Goal: Task Accomplishment & Management: Manage account settings

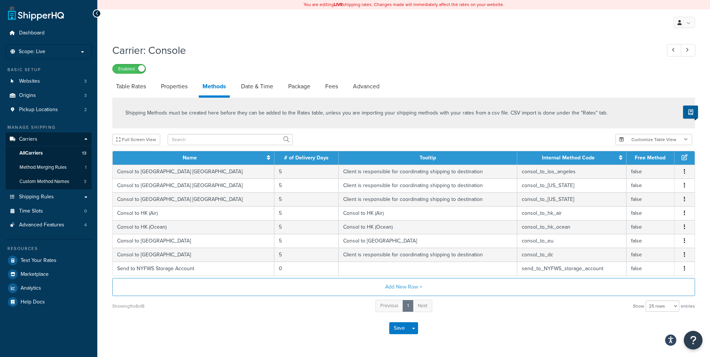
select select "25"
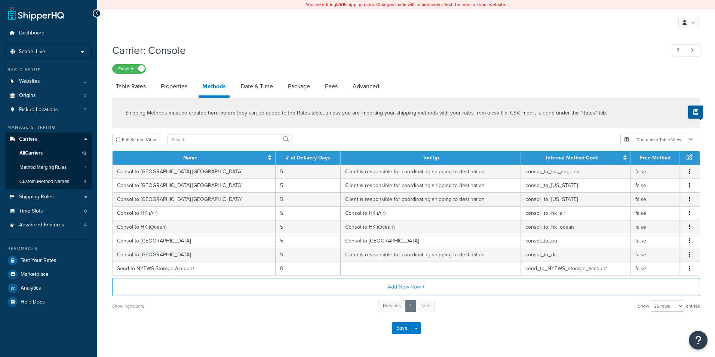
select select "25"
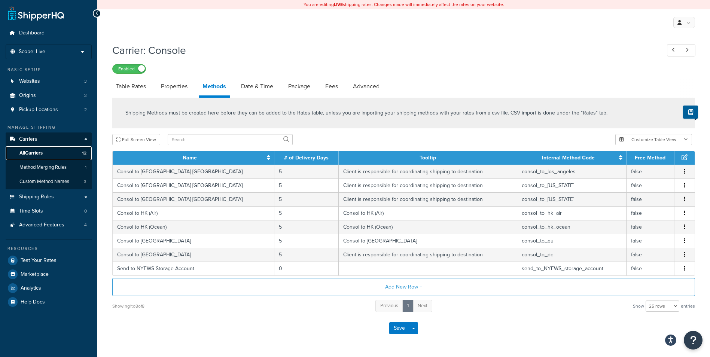
click at [39, 152] on span "All Carriers" at bounding box center [30, 153] width 23 height 6
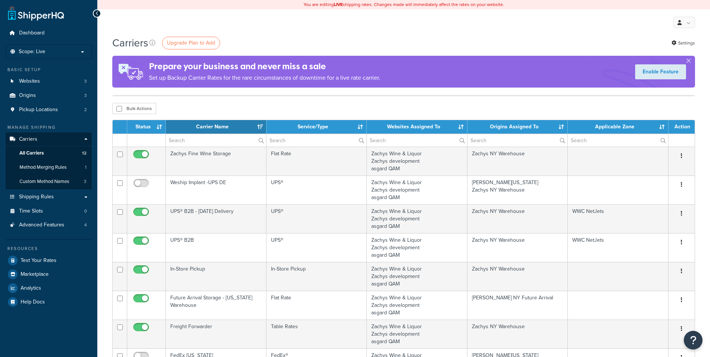
select select "15"
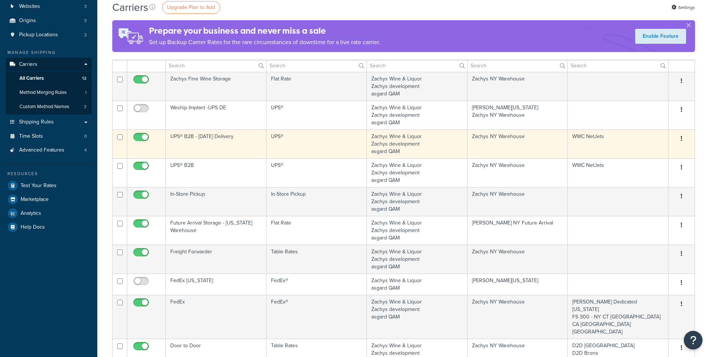
scroll to position [75, 0]
click at [337, 142] on td "UPS®" at bounding box center [316, 143] width 101 height 29
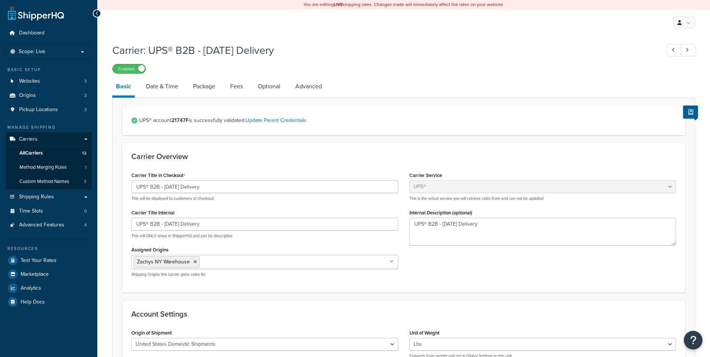
select select "ups"
select select "3"
click at [265, 87] on link "Optional" at bounding box center [269, 86] width 30 height 18
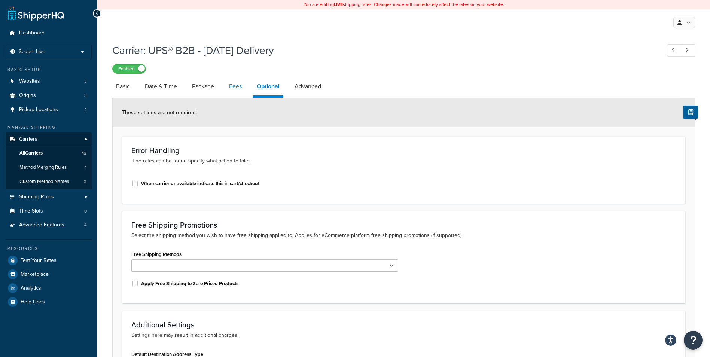
click at [234, 84] on link "Fees" at bounding box center [235, 86] width 20 height 18
select select "AFTER"
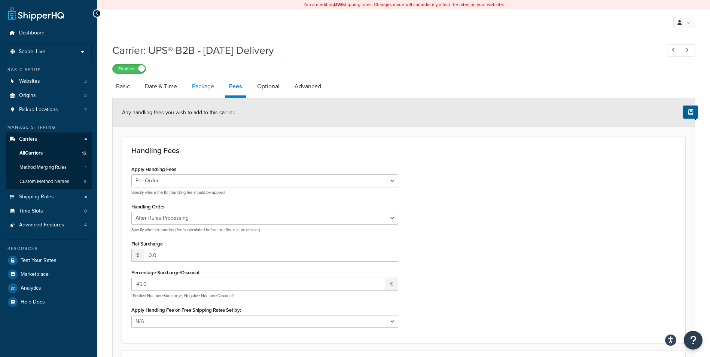
click at [203, 85] on link "Package" at bounding box center [203, 86] width 30 height 18
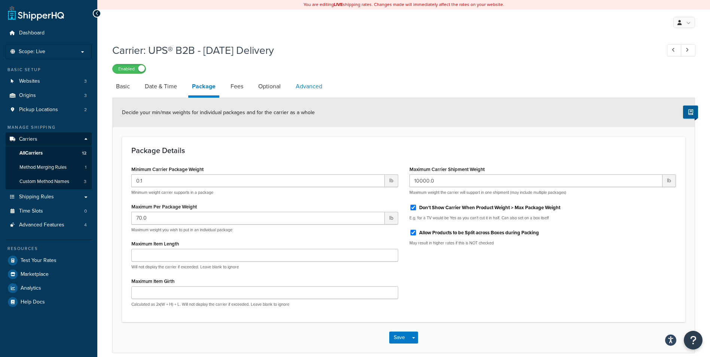
click at [313, 89] on link "Advanced" at bounding box center [309, 86] width 34 height 18
select select "false"
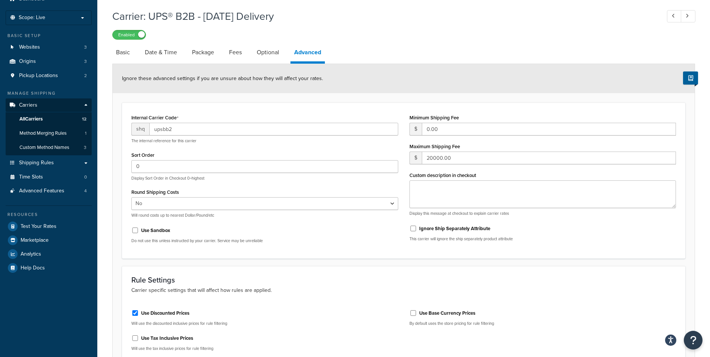
scroll to position [25, 0]
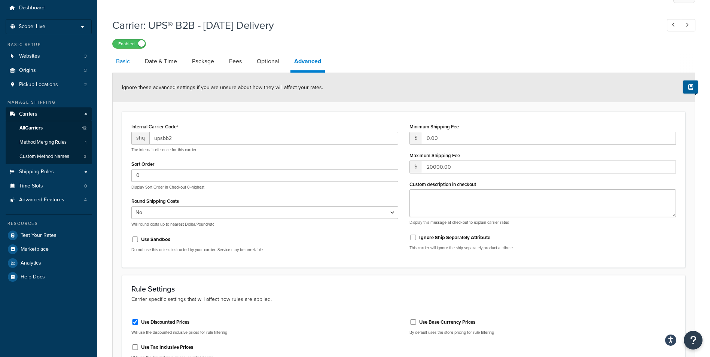
click at [126, 66] on link "Basic" at bounding box center [122, 61] width 21 height 18
select select "ups"
select select "3"
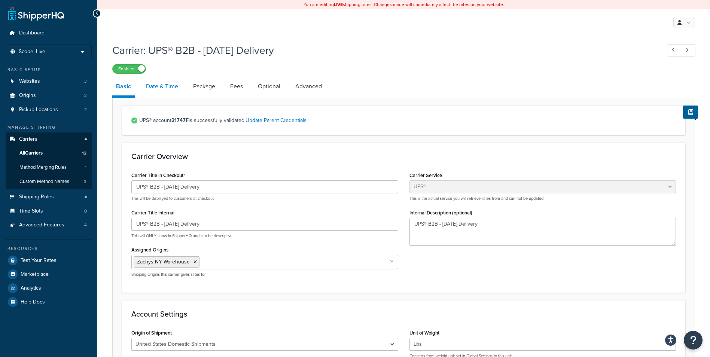
click at [154, 88] on link "Date & Time" at bounding box center [162, 86] width 40 height 18
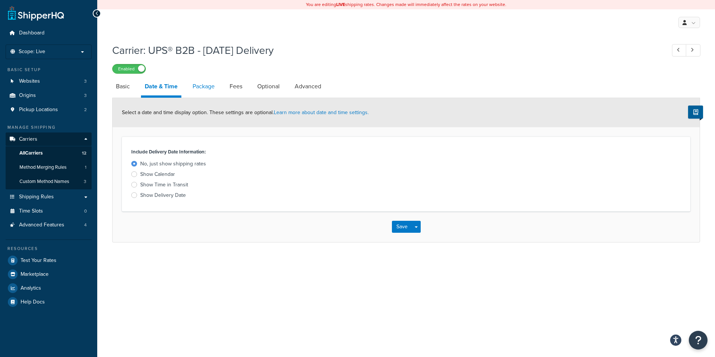
click at [210, 89] on link "Package" at bounding box center [204, 86] width 30 height 18
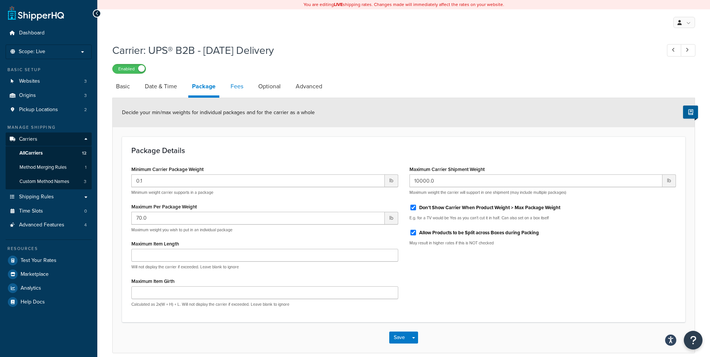
click at [239, 89] on link "Fees" at bounding box center [237, 86] width 20 height 18
select select "AFTER"
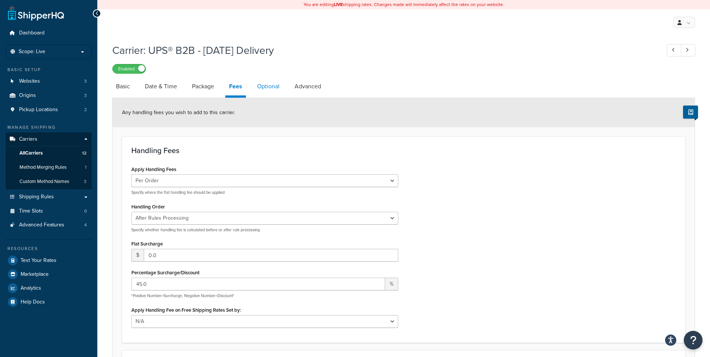
click at [257, 86] on link "Optional" at bounding box center [268, 86] width 30 height 18
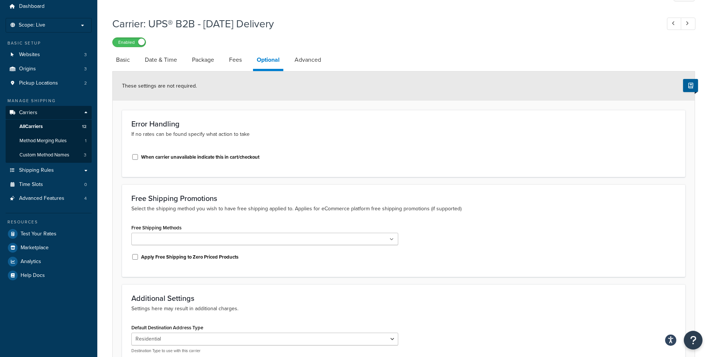
scroll to position [25, 0]
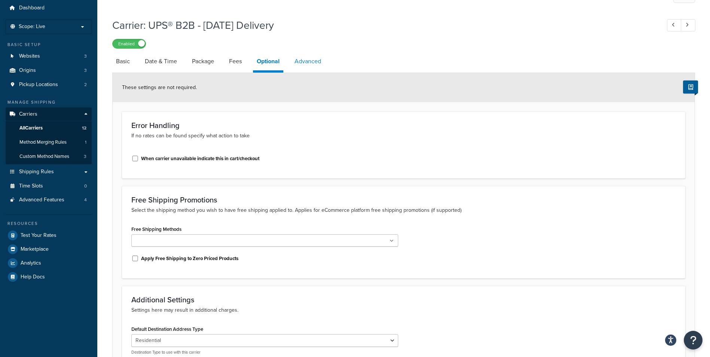
click at [310, 63] on link "Advanced" at bounding box center [308, 61] width 34 height 18
select select "false"
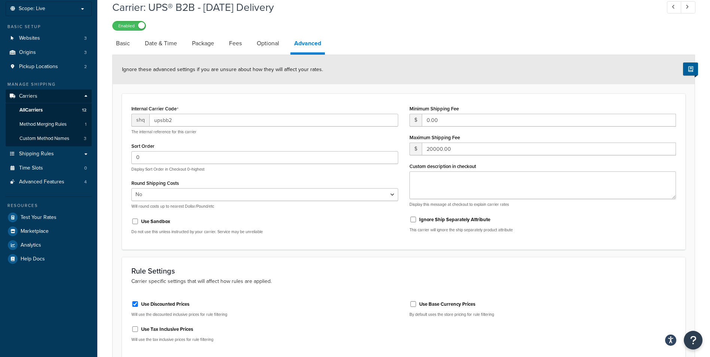
scroll to position [38, 0]
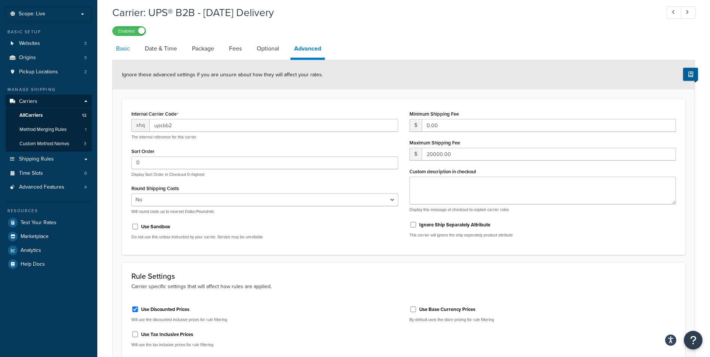
click at [115, 45] on link "Basic" at bounding box center [122, 49] width 21 height 18
select select "ups"
select select "3"
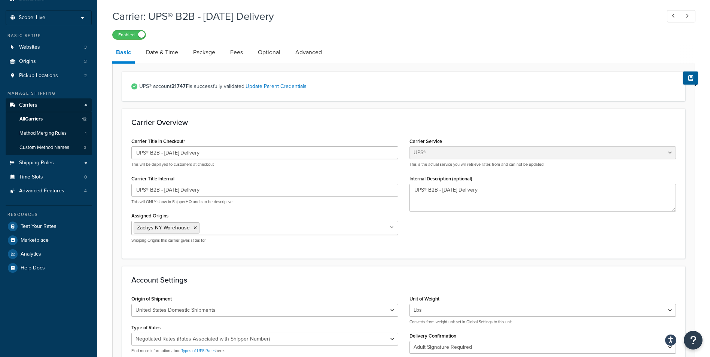
scroll to position [13, 0]
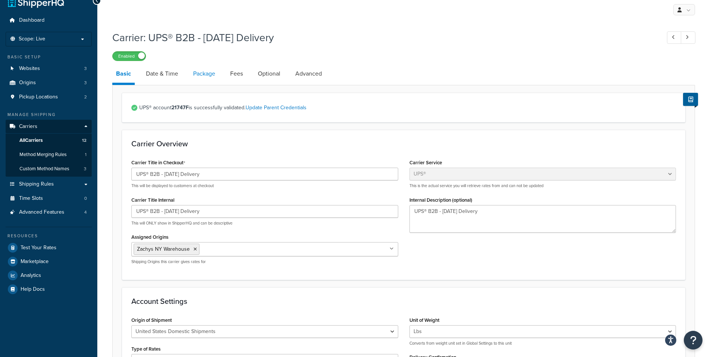
click at [200, 76] on link "Package" at bounding box center [204, 74] width 30 height 18
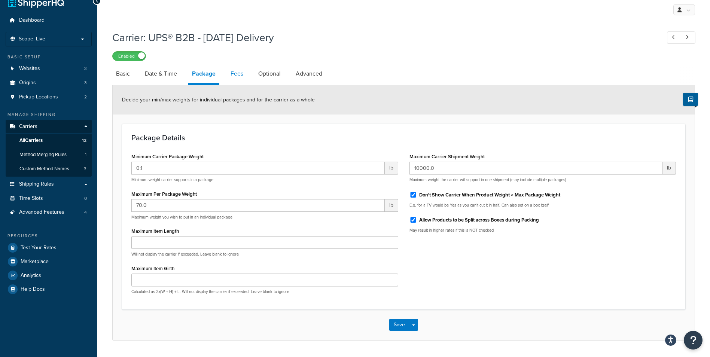
click at [246, 80] on link "Fees" at bounding box center [237, 74] width 20 height 18
select select "AFTER"
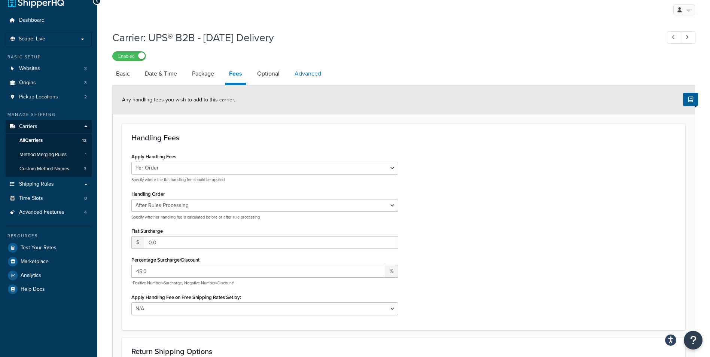
click at [306, 76] on link "Advanced" at bounding box center [308, 74] width 34 height 18
select select "false"
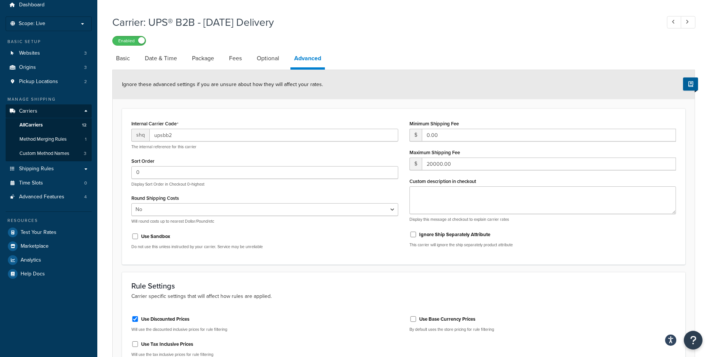
scroll to position [13, 0]
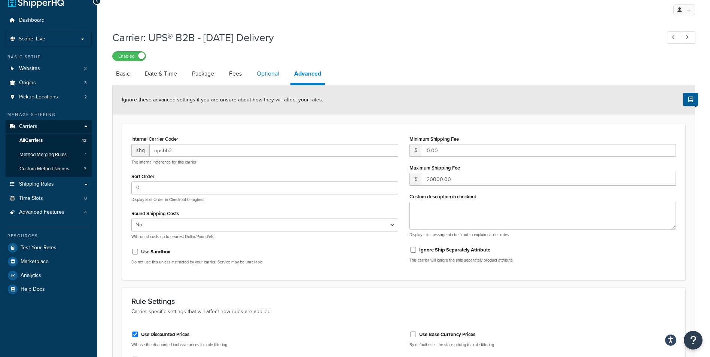
click at [269, 72] on link "Optional" at bounding box center [268, 74] width 30 height 18
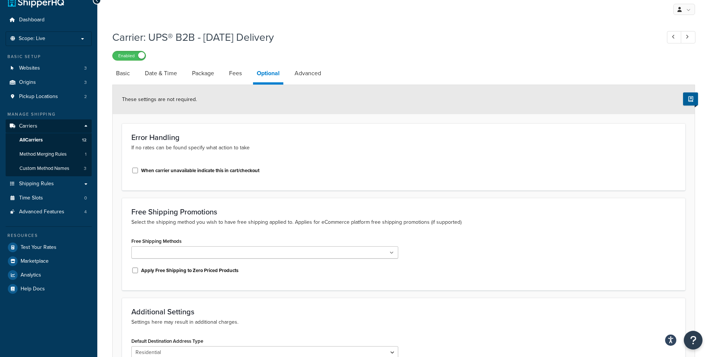
scroll to position [7, 0]
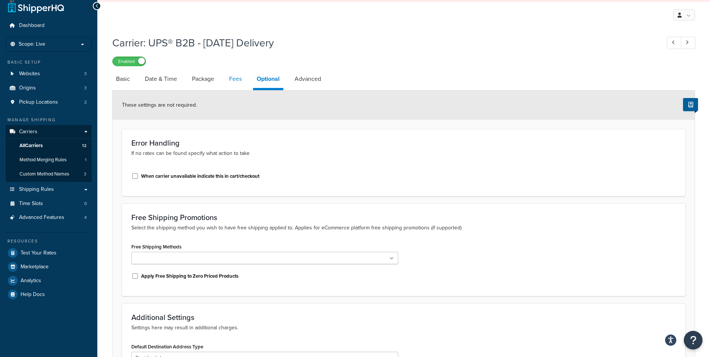
click at [241, 81] on link "Fees" at bounding box center [235, 79] width 20 height 18
select select "AFTER"
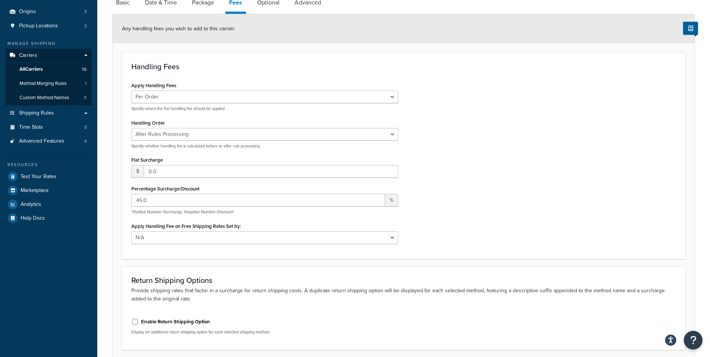
scroll to position [46, 0]
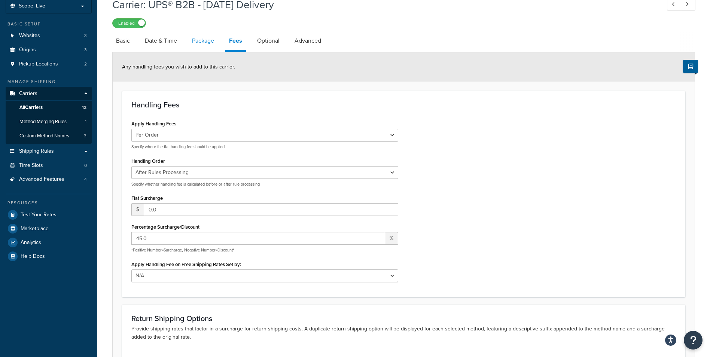
click at [197, 43] on link "Package" at bounding box center [203, 41] width 30 height 18
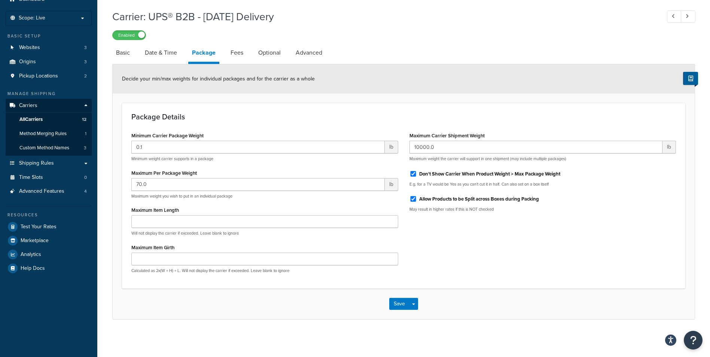
scroll to position [34, 0]
click at [165, 52] on link "Date & Time" at bounding box center [161, 53] width 40 height 18
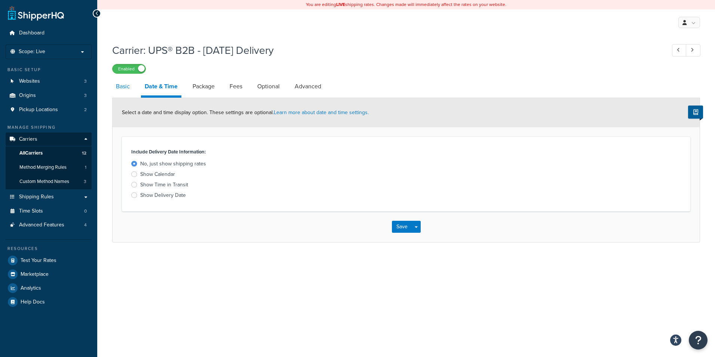
click at [124, 86] on link "Basic" at bounding box center [122, 86] width 21 height 18
select select "ups"
select select "3"
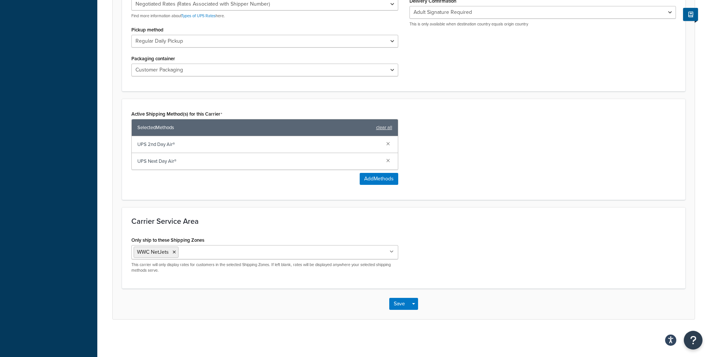
scroll to position [370, 0]
